Goal: Task Accomplishment & Management: Use online tool/utility

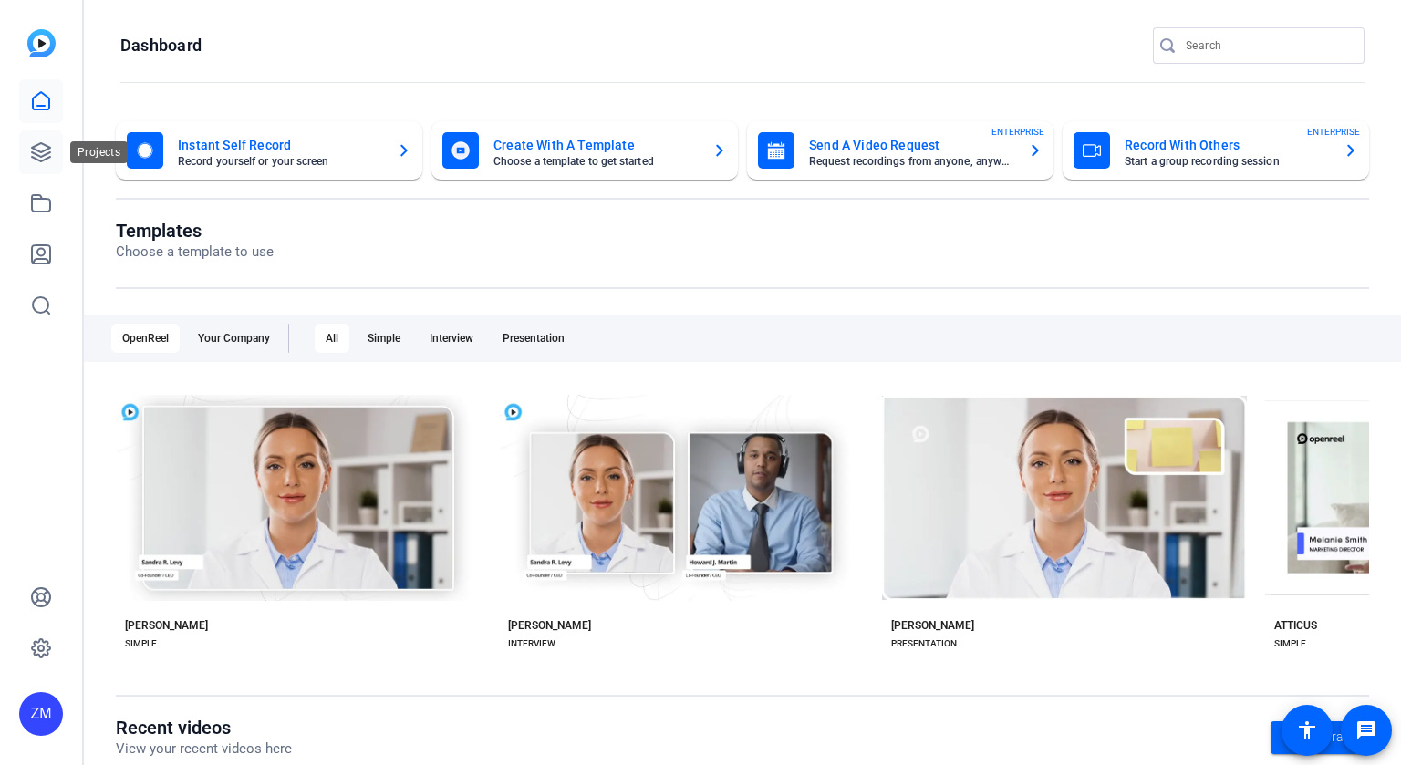
click at [43, 161] on icon at bounding box center [41, 152] width 22 height 22
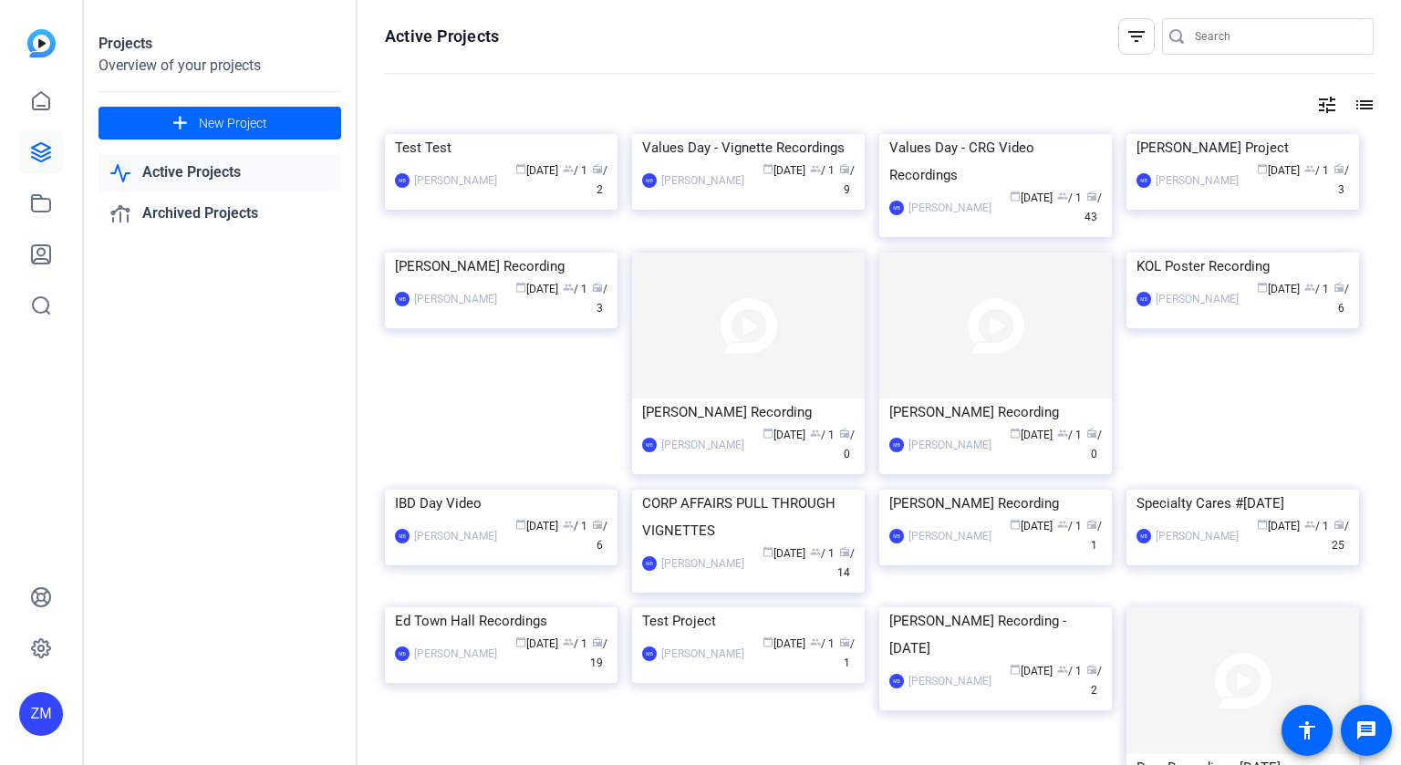
click at [1326, 104] on mat-icon "tune" at bounding box center [1327, 105] width 22 height 22
click at [1261, 139] on div "Newest First" at bounding box center [1218, 142] width 155 height 22
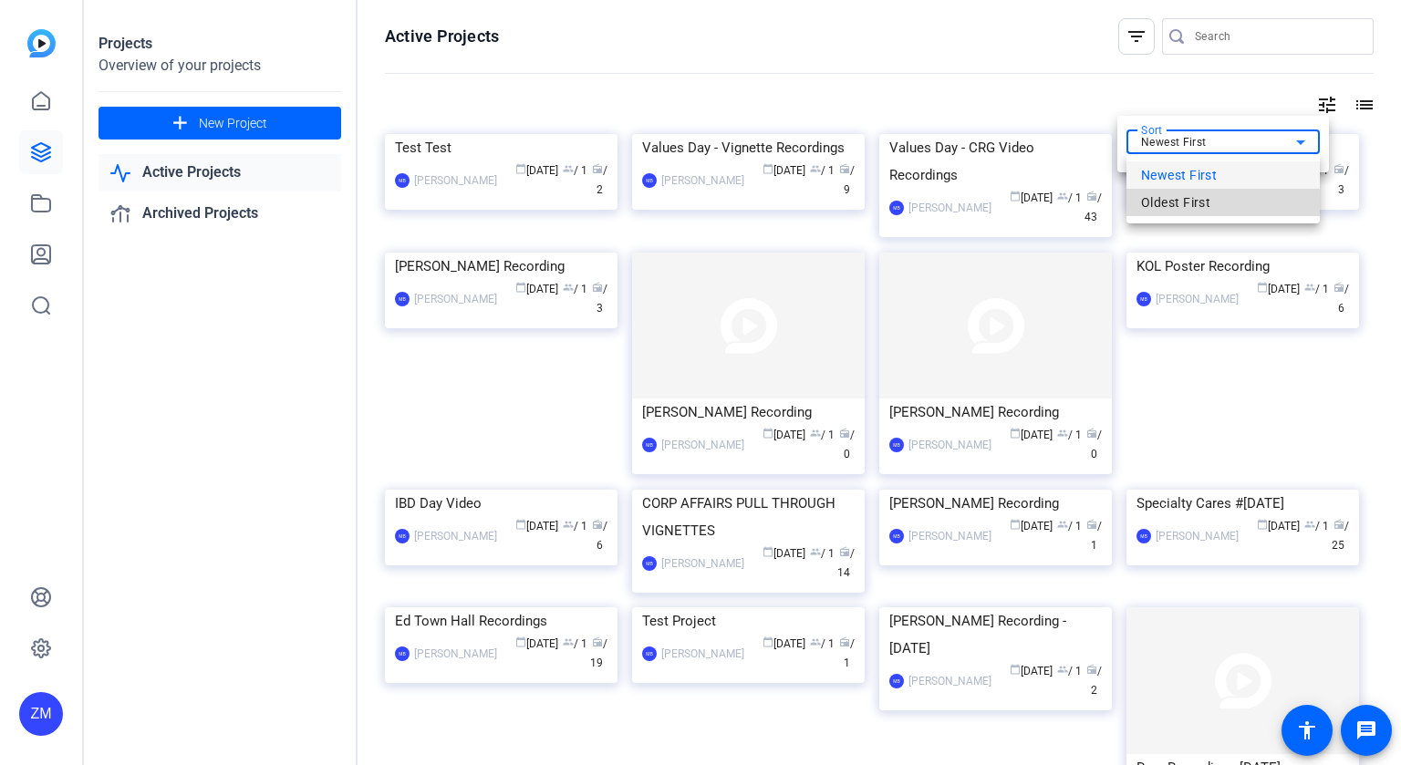
click at [1198, 205] on span "Oldest First" at bounding box center [1175, 203] width 69 height 22
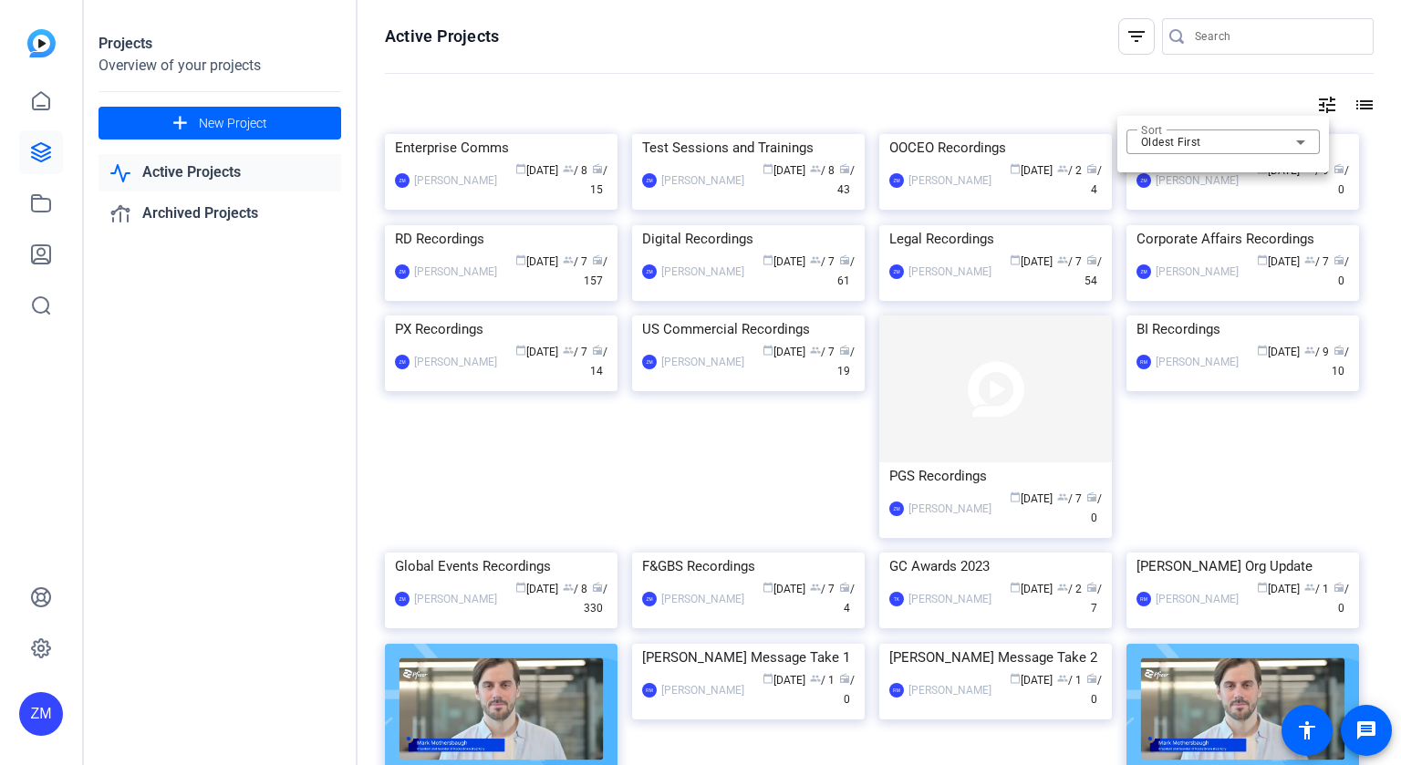
click at [472, 275] on div at bounding box center [700, 382] width 1401 height 765
click at [472, 161] on div "Enterprise Comms" at bounding box center [501, 147] width 213 height 27
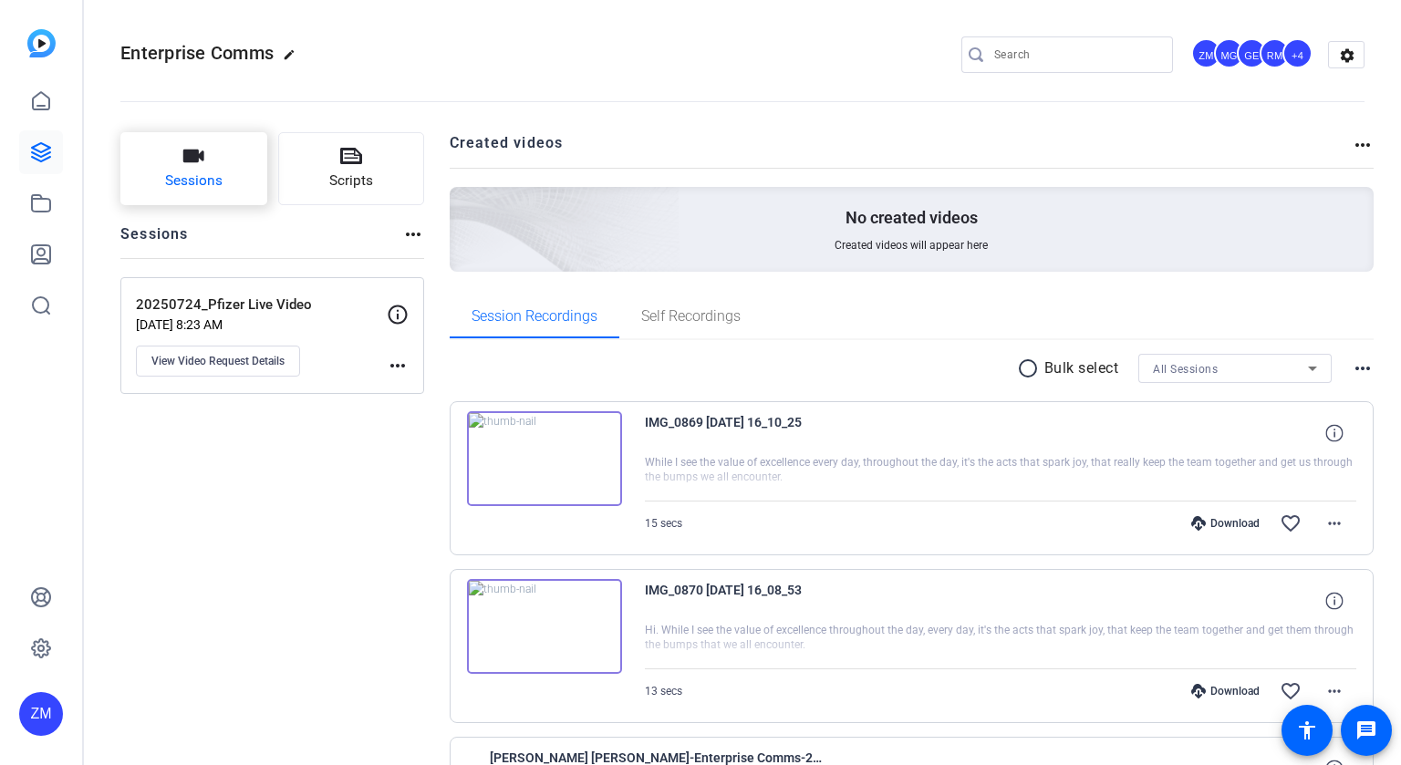
click at [202, 170] on button "Sessions" at bounding box center [193, 168] width 147 height 73
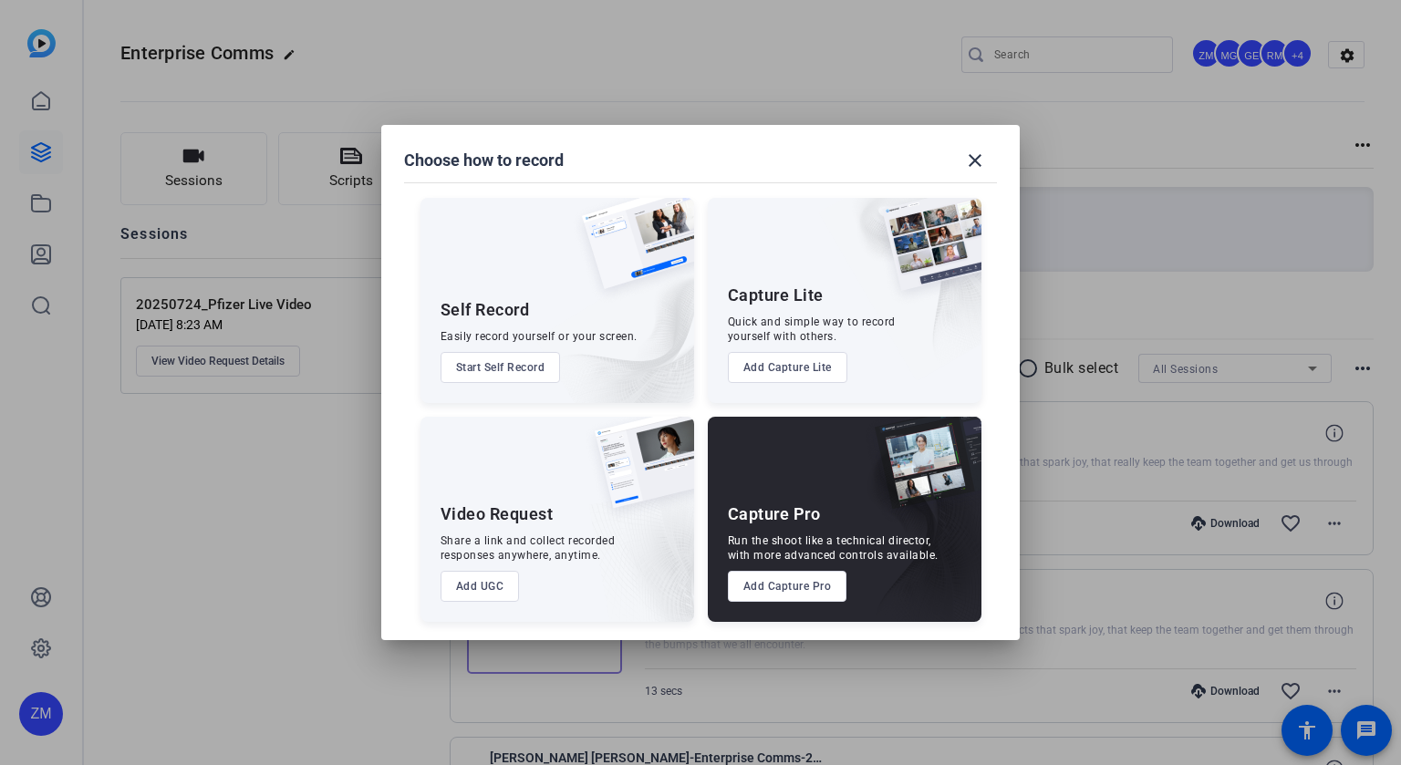
click at [501, 369] on button "Start Self Record" at bounding box center [501, 367] width 120 height 31
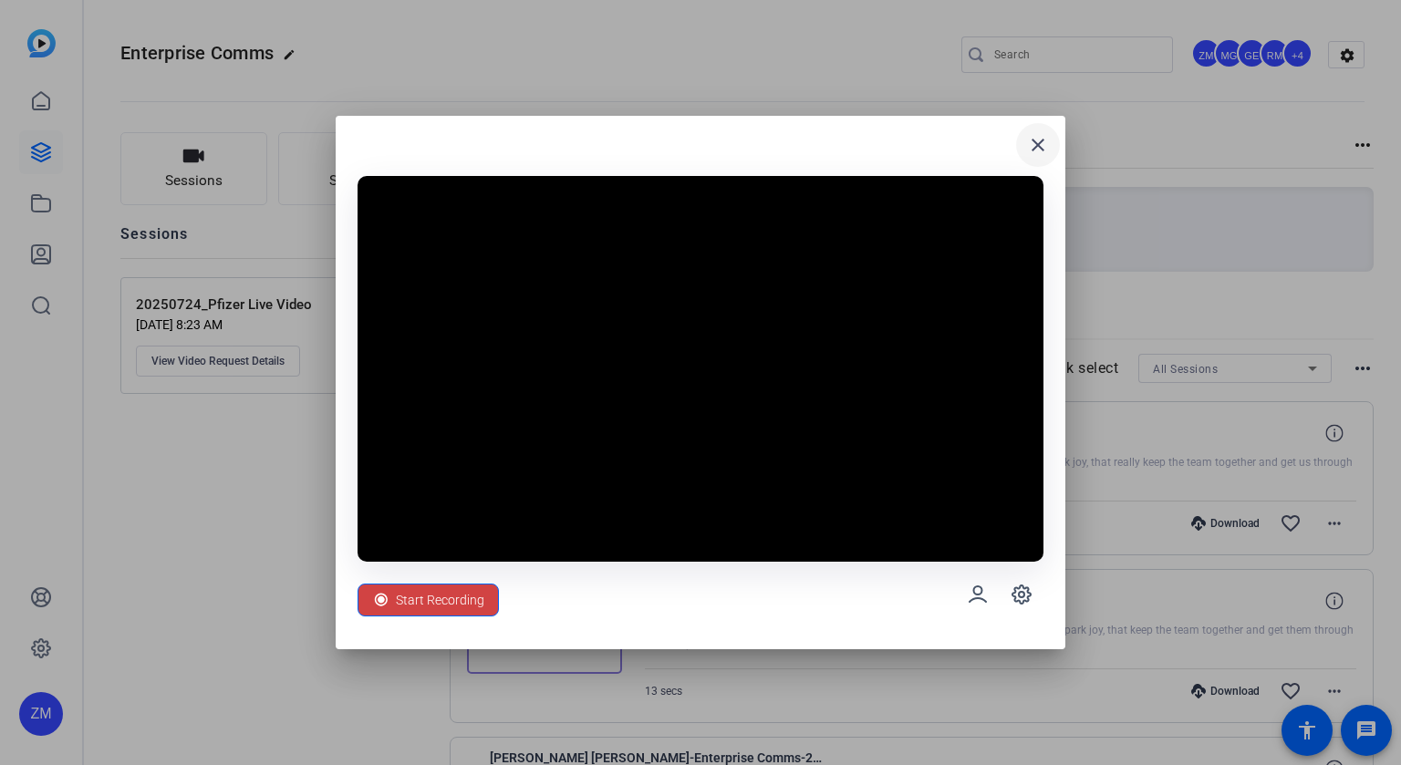
click at [1043, 142] on mat-icon "close" at bounding box center [1038, 145] width 22 height 22
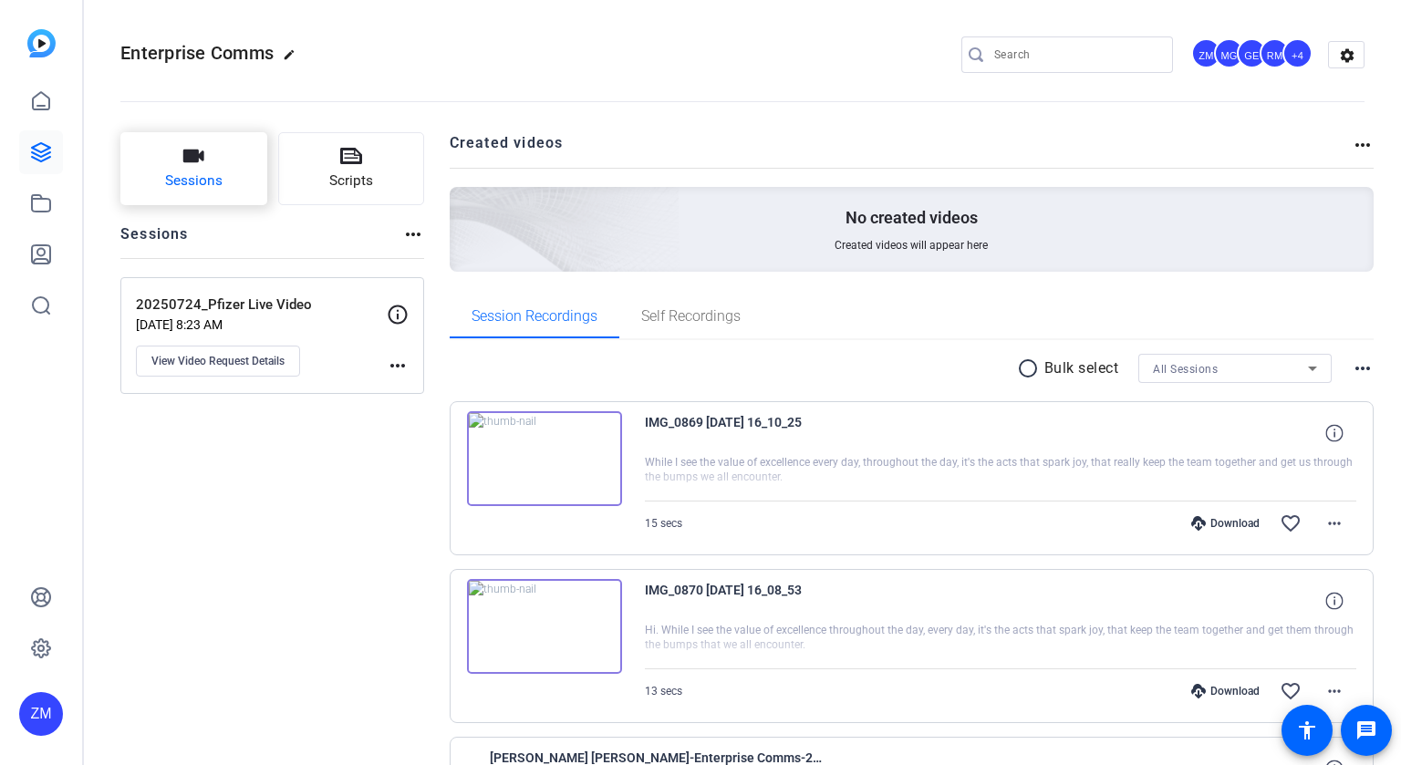
click at [188, 175] on span "Sessions" at bounding box center [193, 181] width 57 height 21
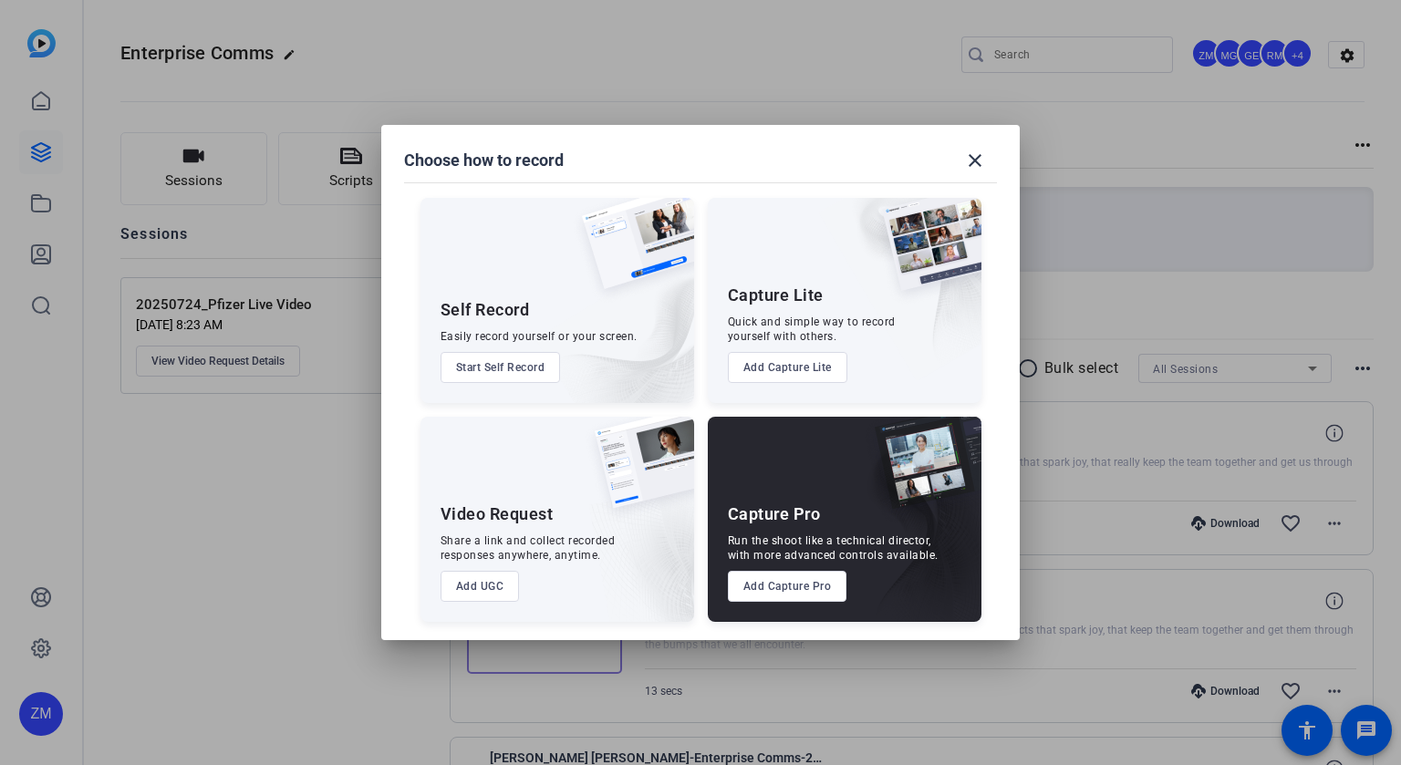
click at [462, 593] on button "Add UGC" at bounding box center [480, 586] width 79 height 31
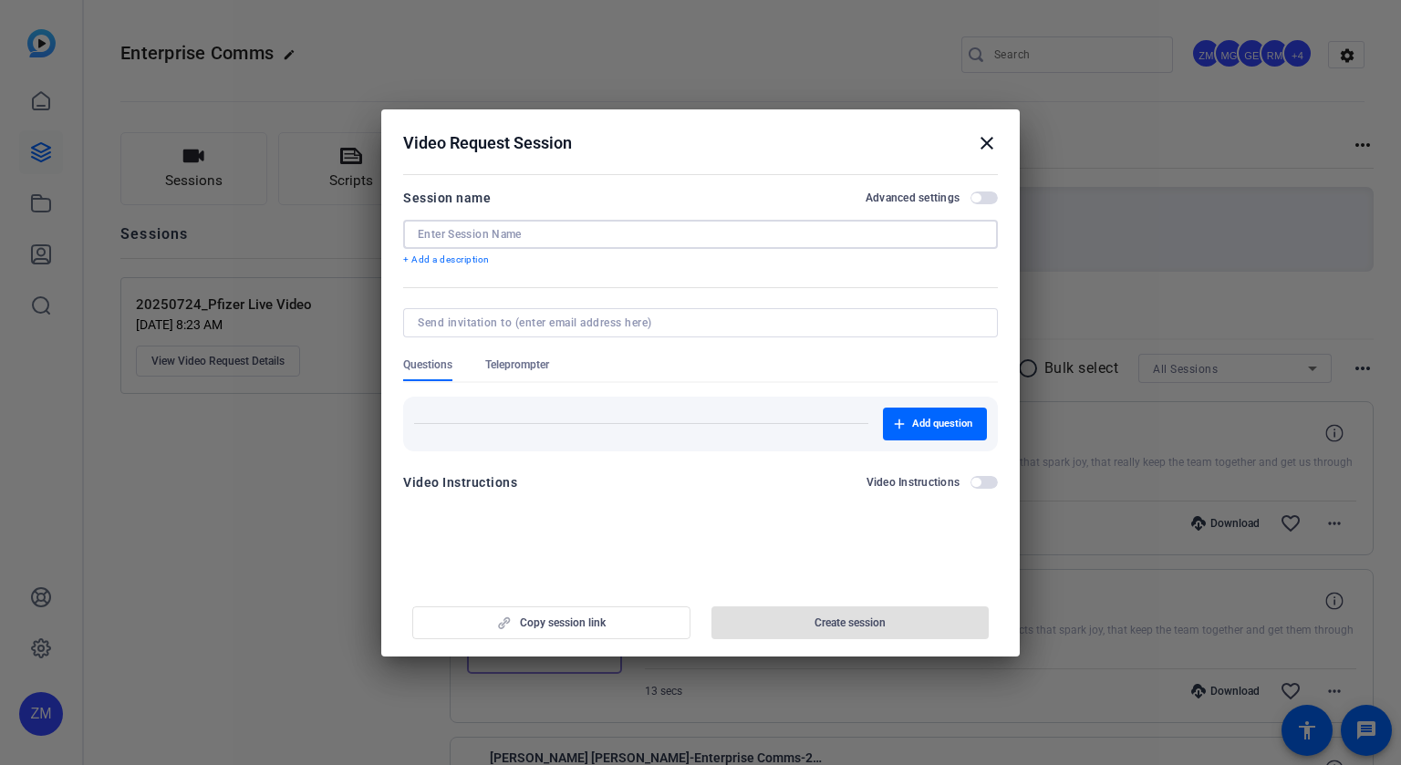
click at [586, 239] on input at bounding box center [700, 234] width 565 height 15
click at [585, 235] on input at bounding box center [700, 234] width 565 height 15
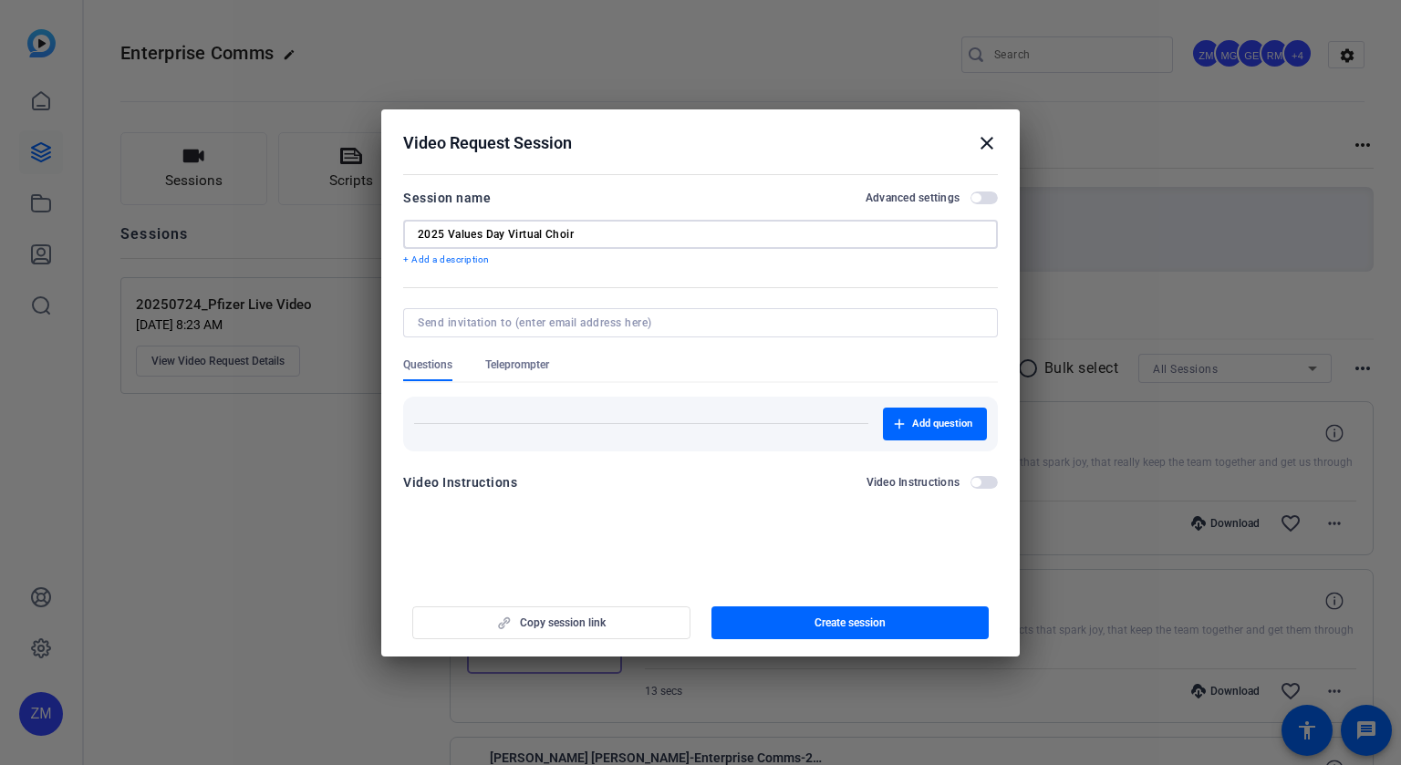
type input "2025 Values Day Virtual Choir"
click at [984, 202] on span "button" at bounding box center [983, 198] width 27 height 13
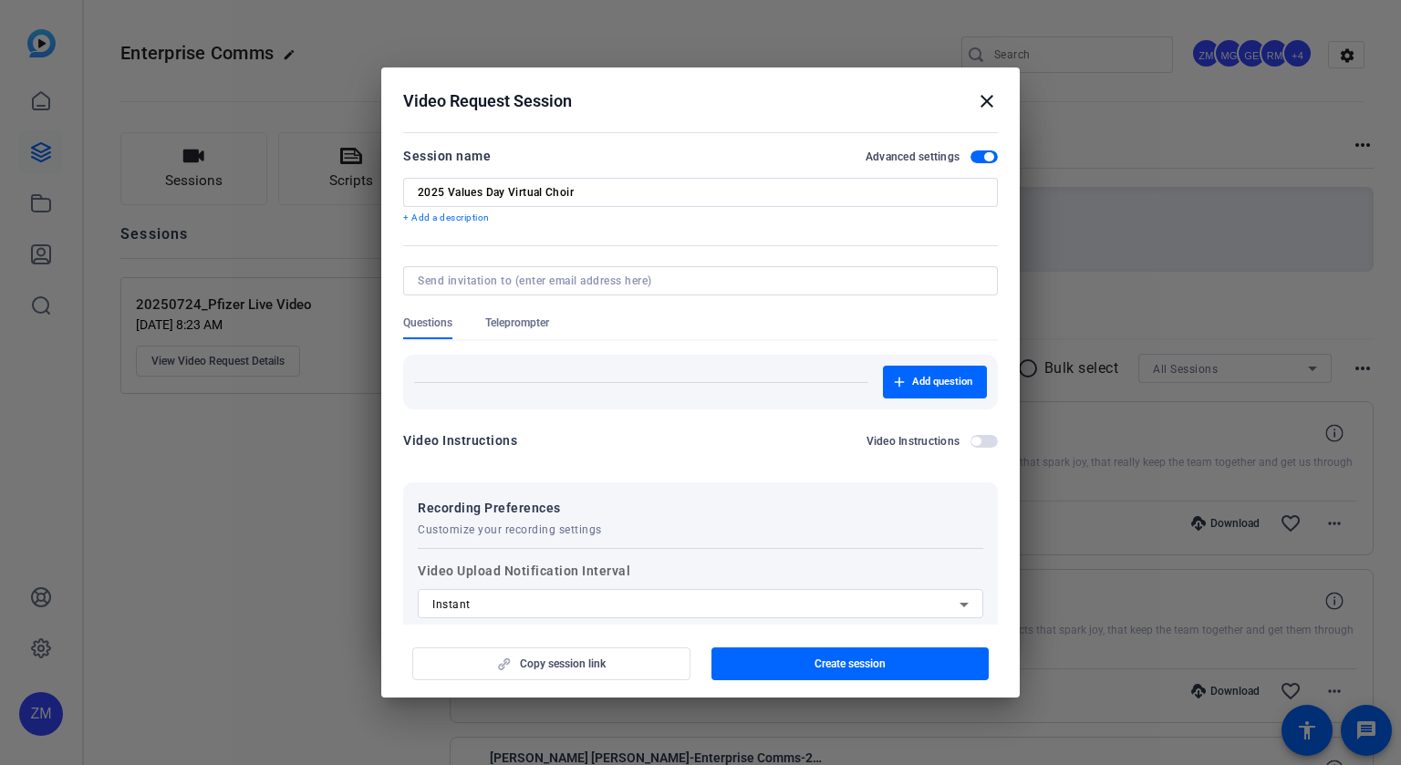
click at [574, 661] on div "Copy session link Create session" at bounding box center [700, 657] width 595 height 47
click at [786, 675] on span "button" at bounding box center [850, 664] width 278 height 44
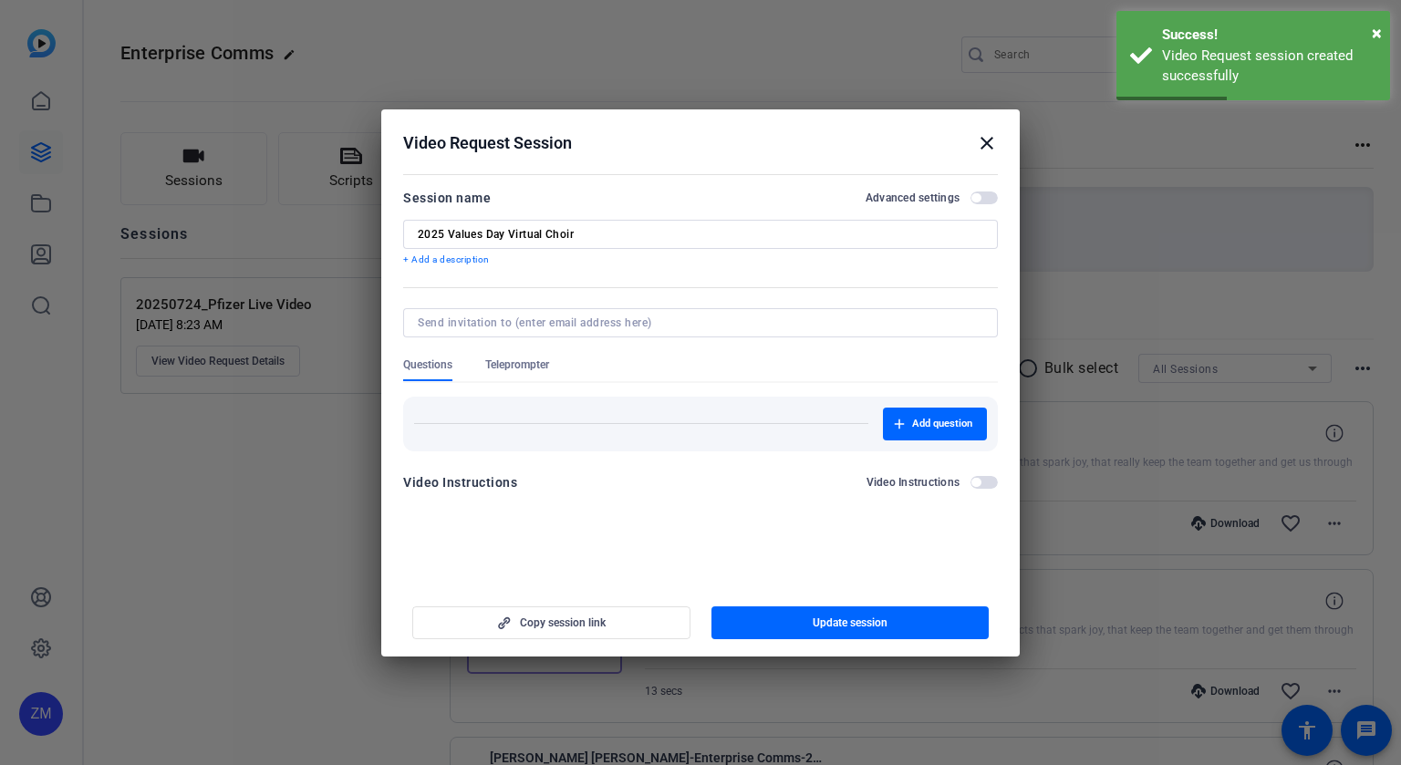
click at [989, 140] on mat-icon "close" at bounding box center [987, 143] width 22 height 22
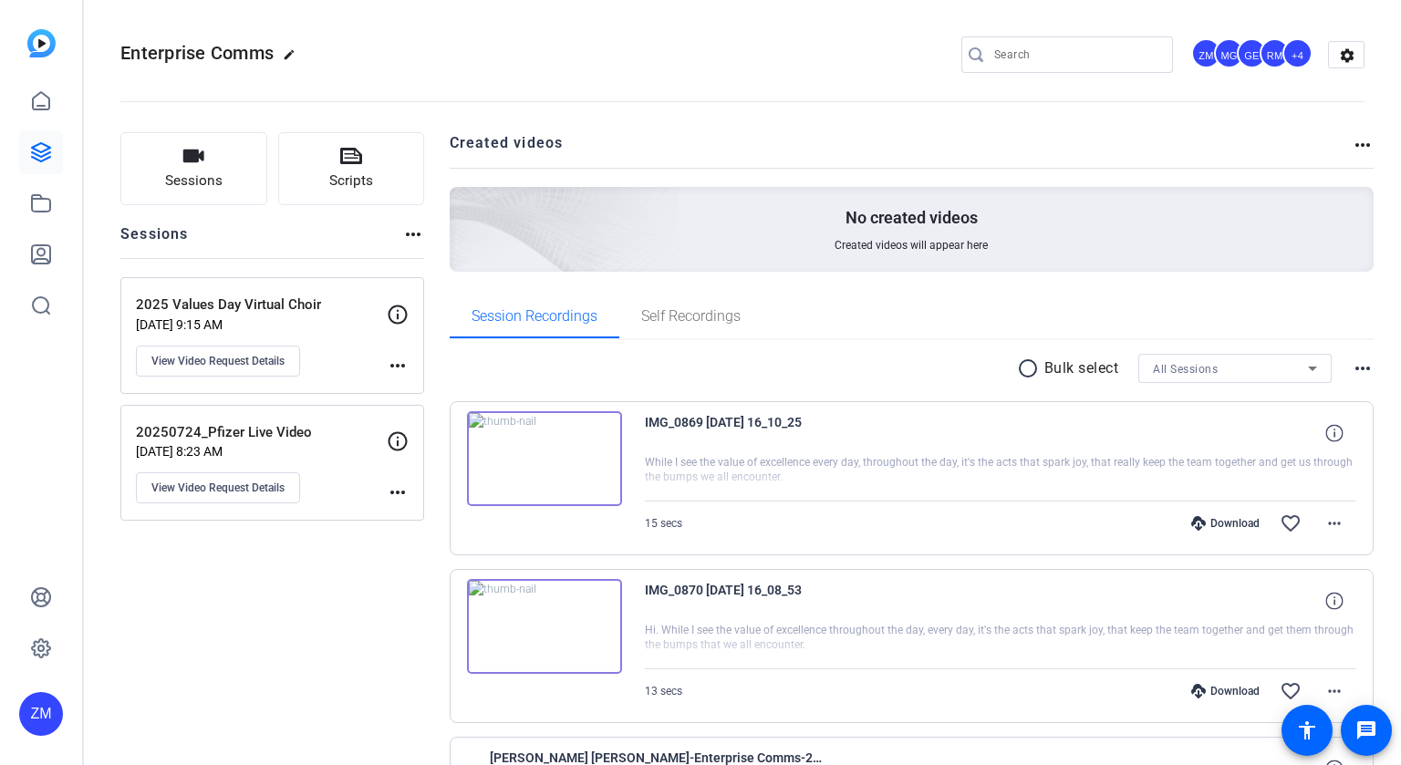
click at [401, 491] on mat-icon "more_horiz" at bounding box center [398, 493] width 22 height 22
click at [353, 358] on div at bounding box center [700, 382] width 1401 height 765
click at [396, 363] on mat-icon "more_horiz" at bounding box center [398, 366] width 22 height 22
click at [328, 352] on div at bounding box center [700, 382] width 1401 height 765
click at [250, 354] on span "View Video Request Details" at bounding box center [217, 361] width 133 height 15
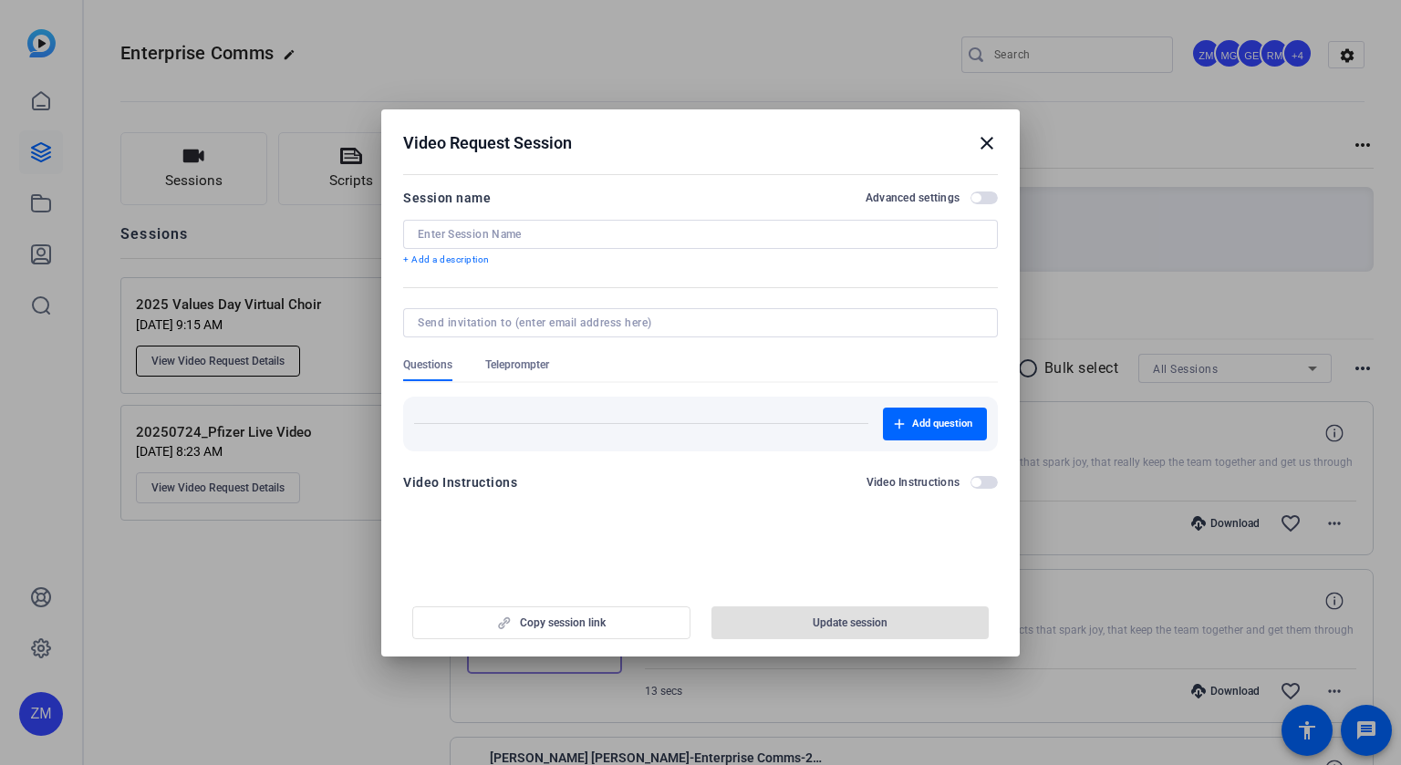
type input "2025 Values Day Virtual Choir"
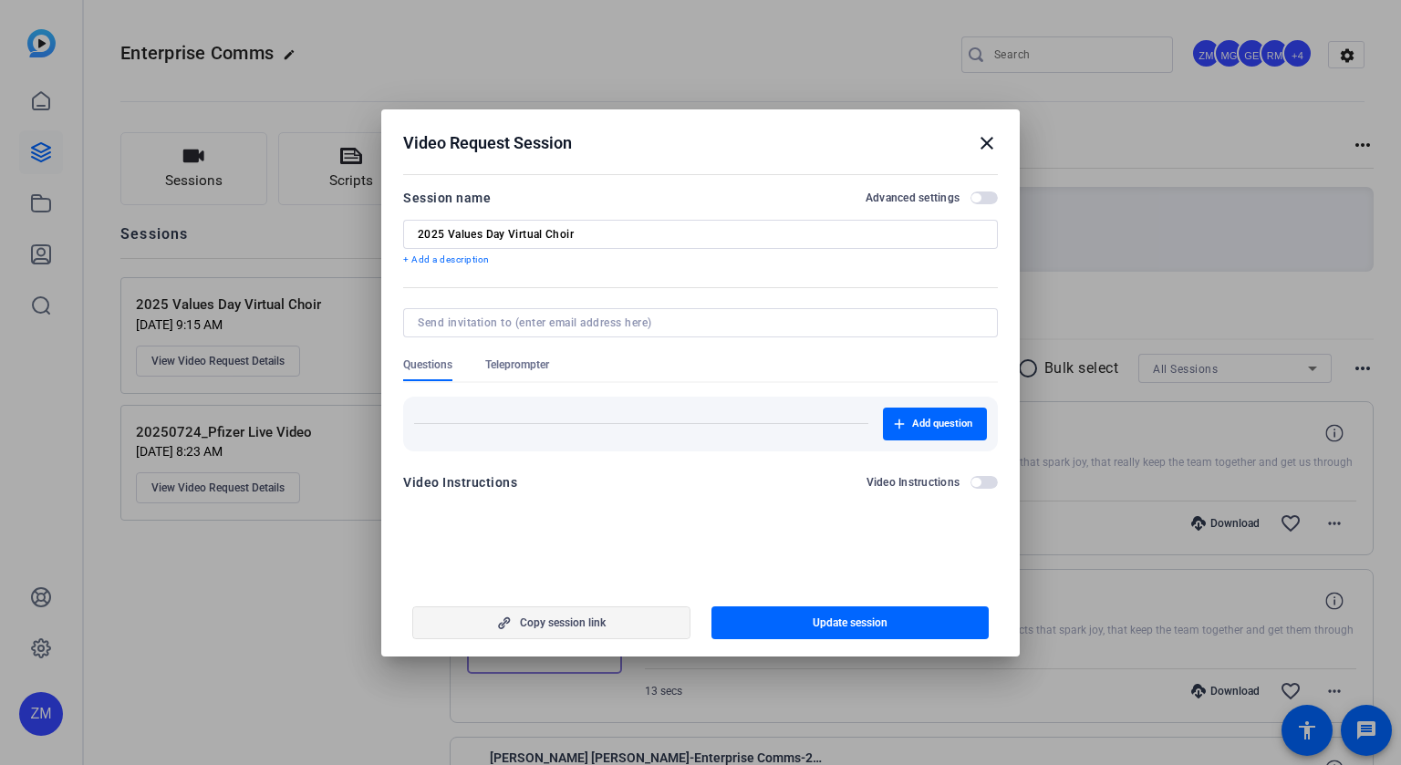
click at [536, 617] on span "Copy session link" at bounding box center [563, 623] width 86 height 15
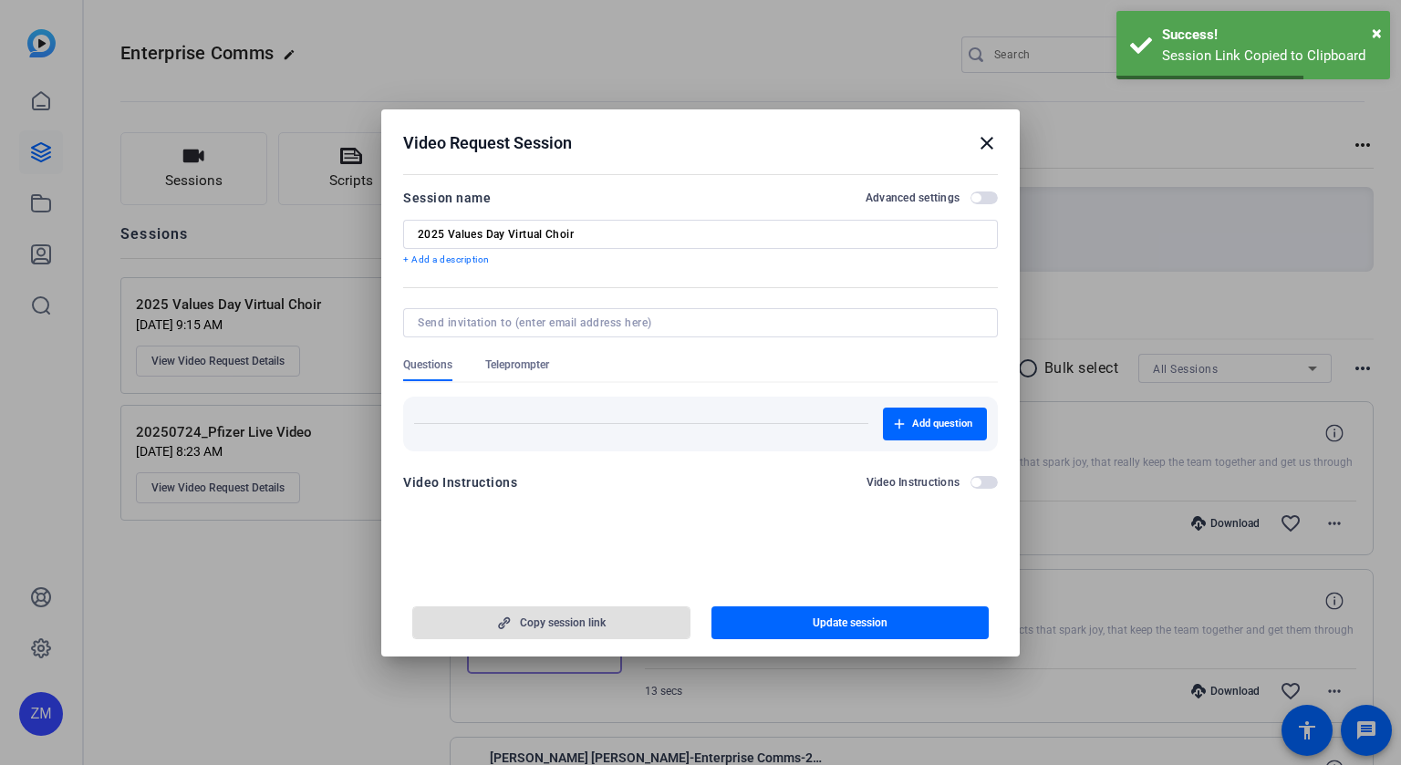
click at [984, 141] on mat-icon "close" at bounding box center [987, 143] width 22 height 22
